Goal: Information Seeking & Learning: Find specific fact

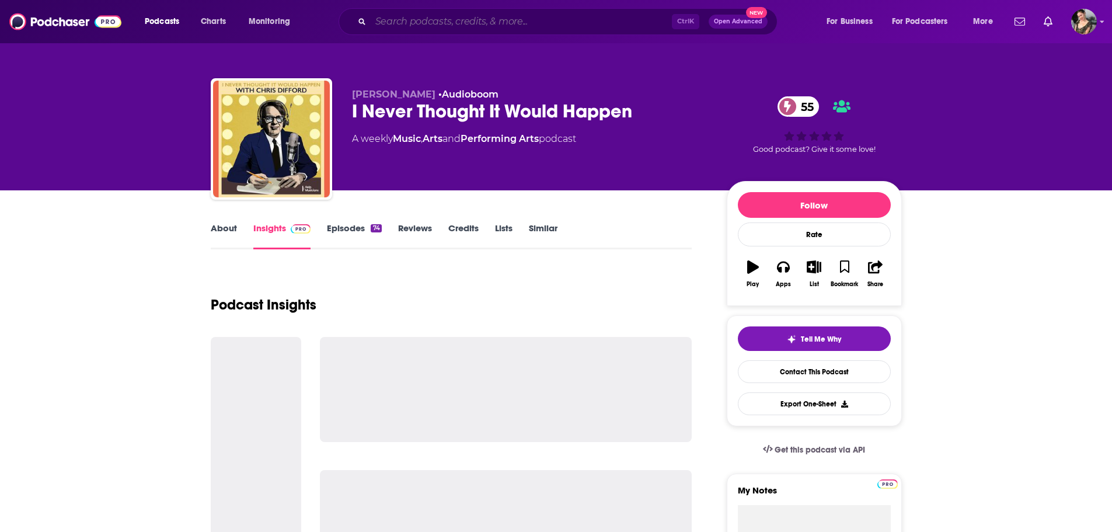
click at [404, 25] on input "Search podcasts, credits, & more..." at bounding box center [521, 21] width 301 height 19
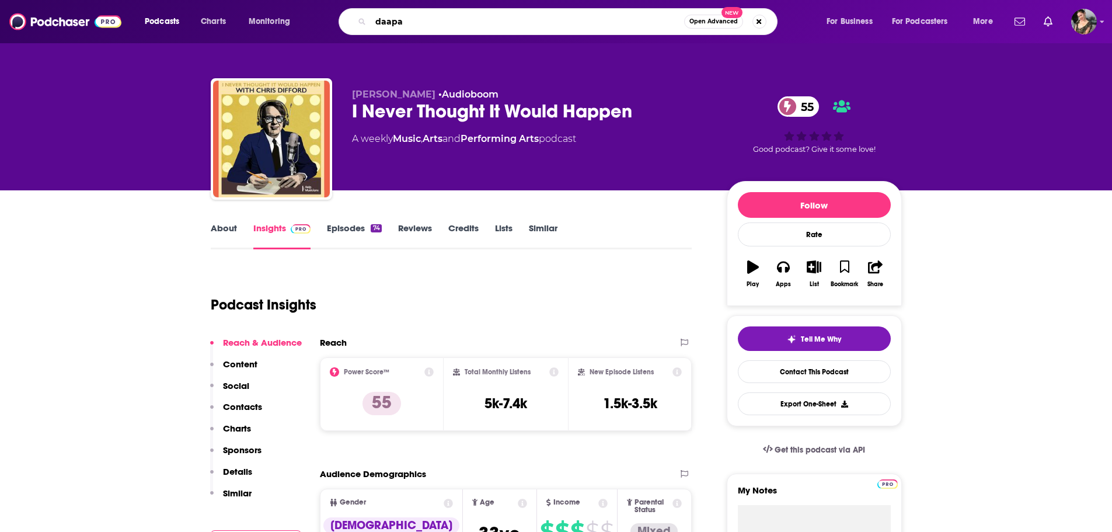
type input "daapah"
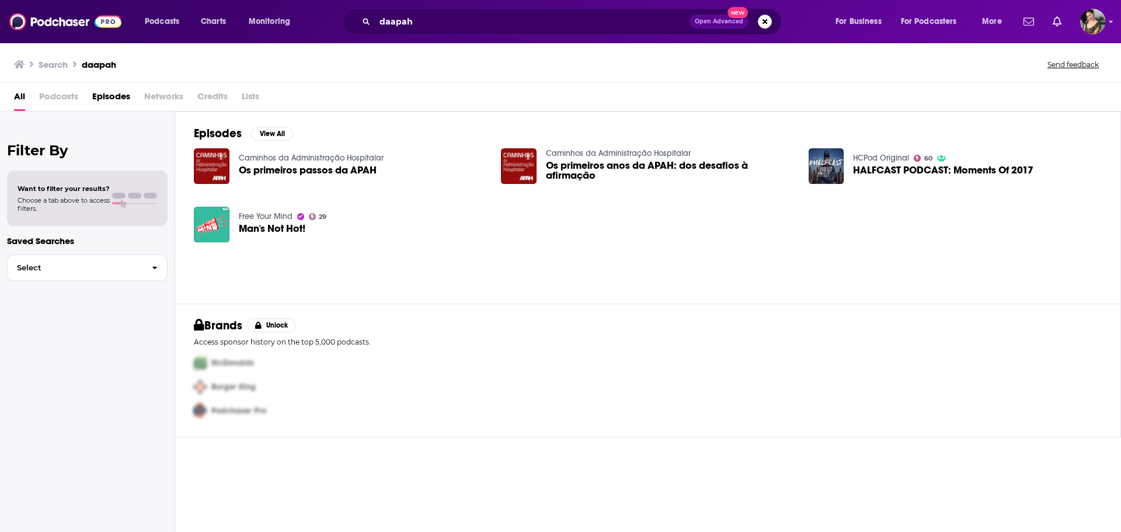
click at [276, 222] on div "Free Your Mind 29 Man's Not Hot!" at bounding box center [283, 224] width 88 height 36
click at [1105, 19] on img "Logged in as Flossie22" at bounding box center [1093, 22] width 26 height 26
drag, startPoint x: 870, startPoint y: 65, endPoint x: 843, endPoint y: 75, distance: 28.6
click at [870, 66] on div "Search daapah Send feedback" at bounding box center [558, 64] width 1089 height 16
click at [517, 22] on input "daapah" at bounding box center [532, 21] width 315 height 19
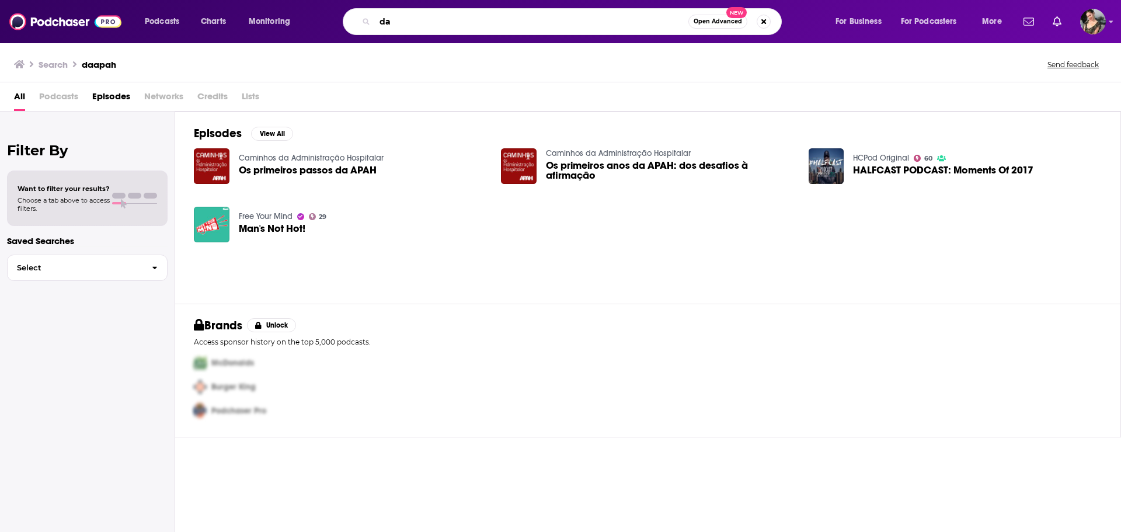
type input "d"
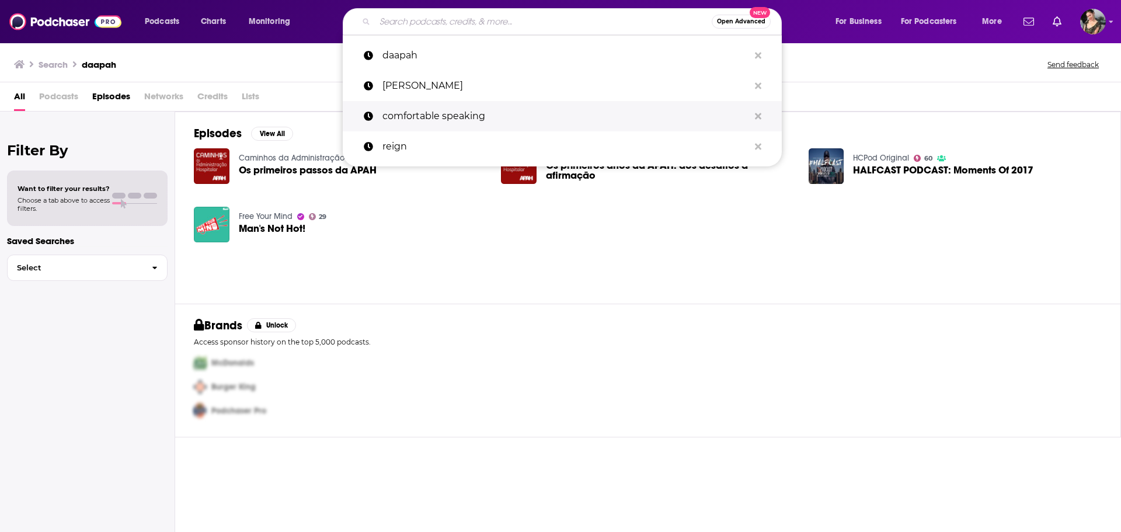
click at [488, 110] on p "comfortable speaking" at bounding box center [566, 116] width 367 height 30
type input "comfortable speaking"
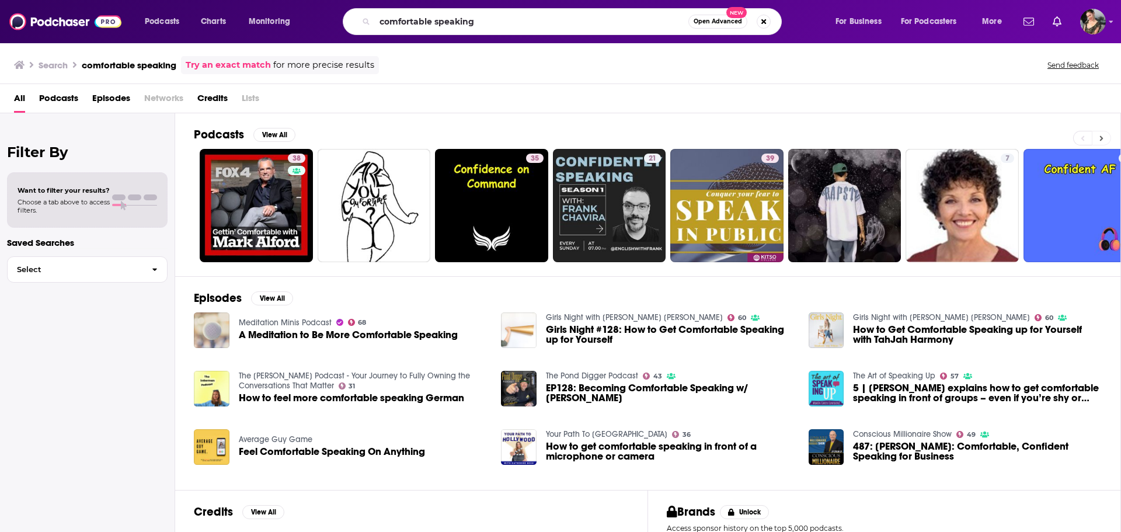
click at [1100, 134] on icon at bounding box center [1102, 138] width 4 height 8
